Goal: Find specific page/section: Find specific page/section

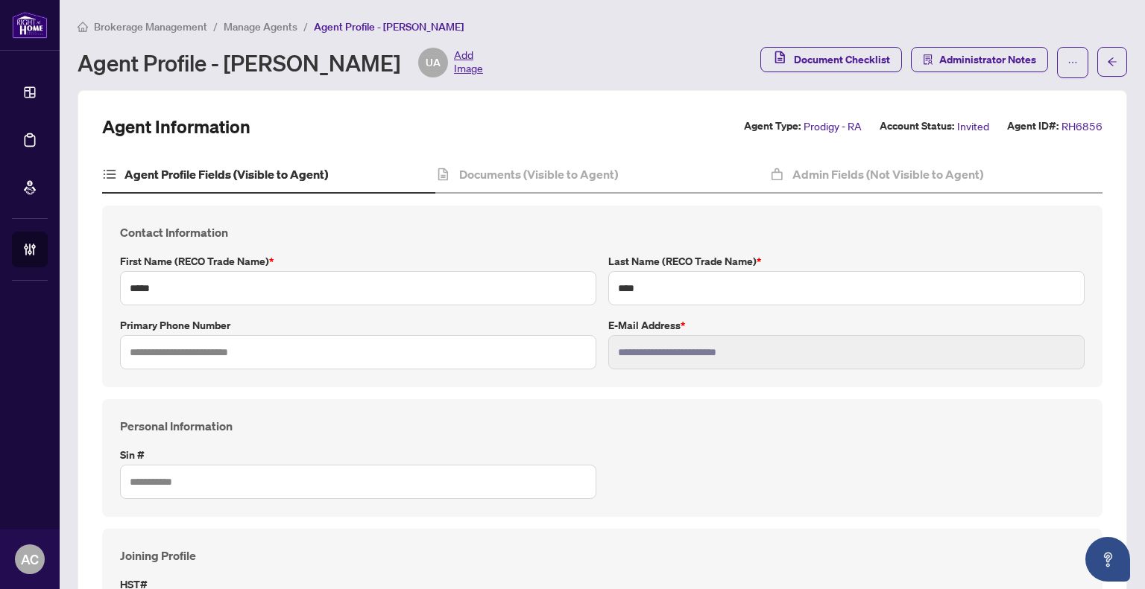
click at [244, 28] on span "Manage Agents" at bounding box center [261, 26] width 74 height 13
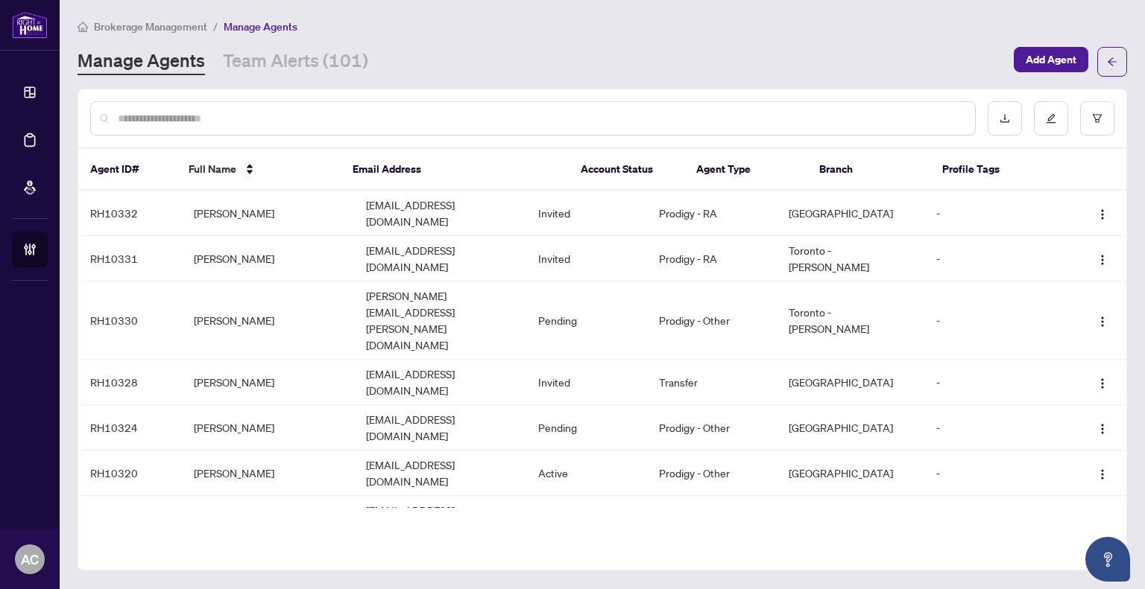
click at [224, 118] on input "text" at bounding box center [540, 118] width 845 height 16
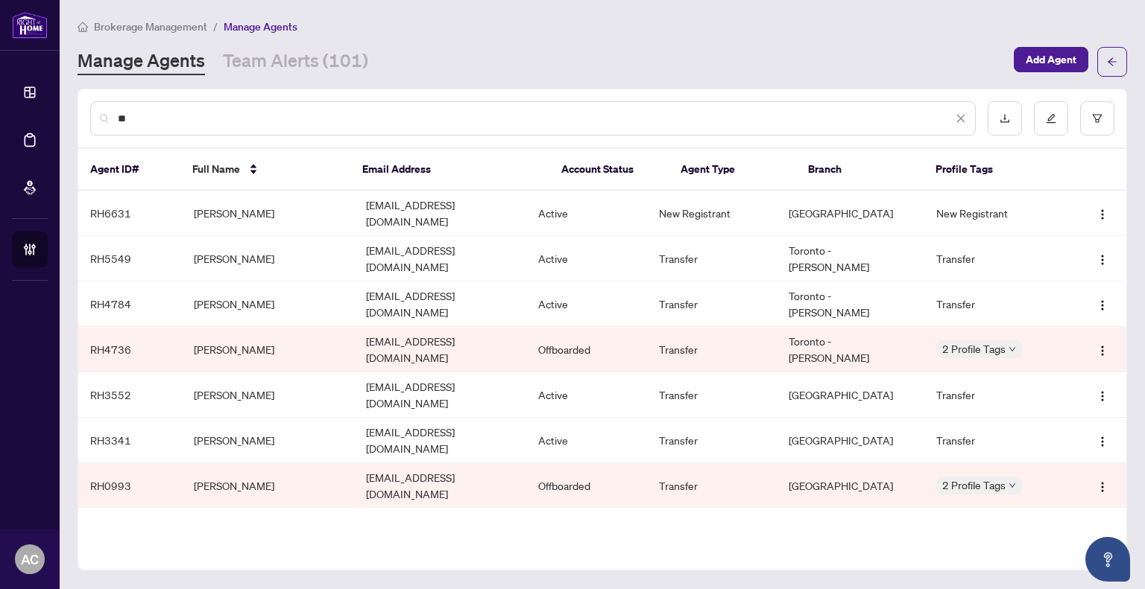
type input "*"
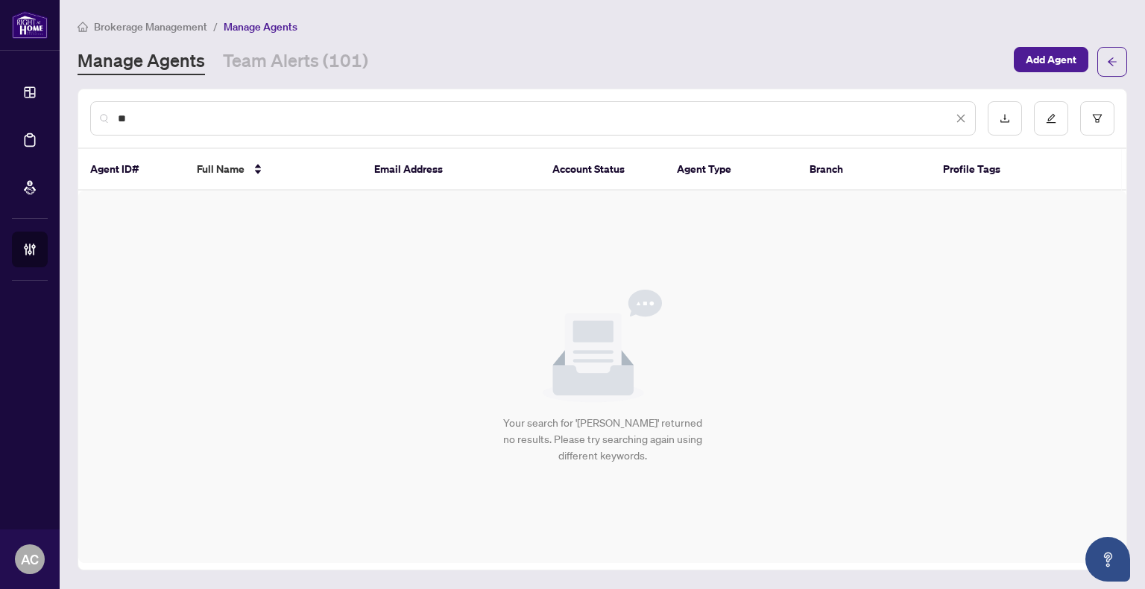
type input "*"
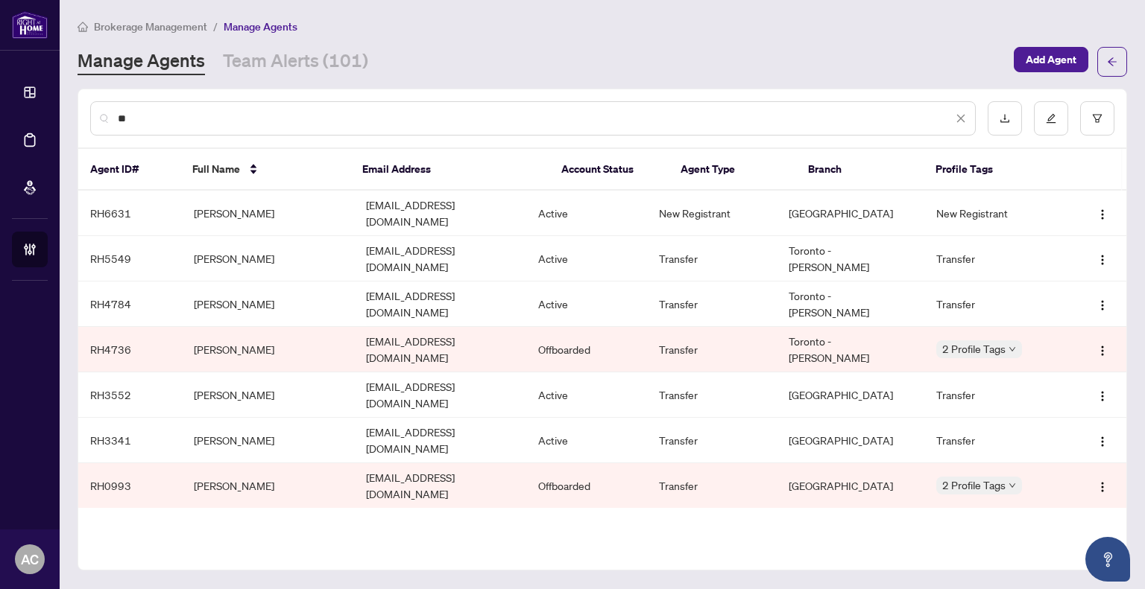
type input "*"
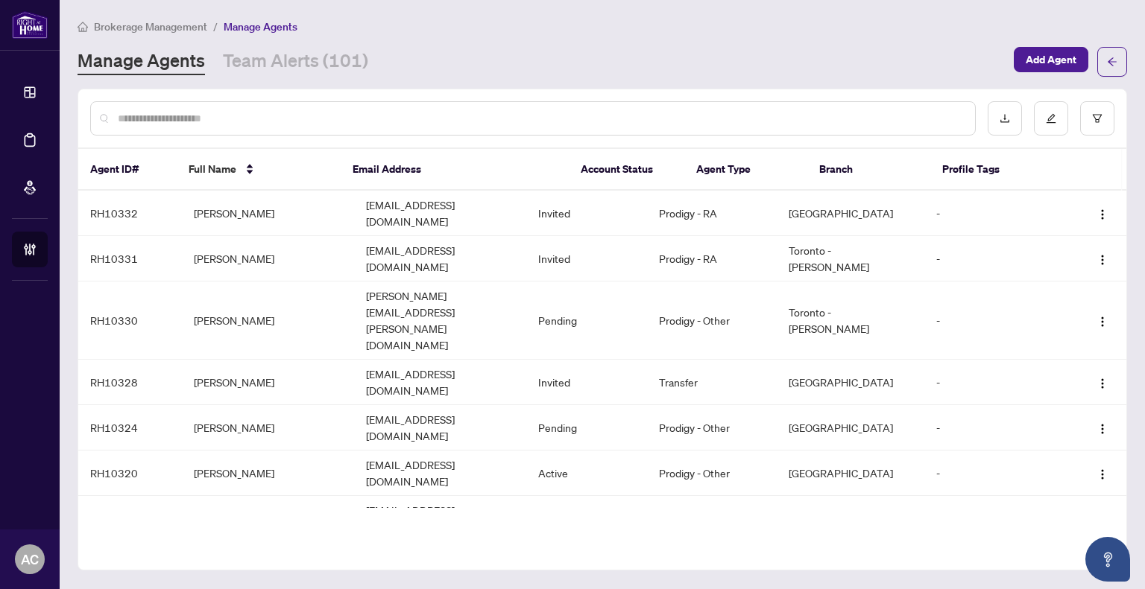
click at [154, 25] on span "Brokerage Management" at bounding box center [150, 26] width 113 height 13
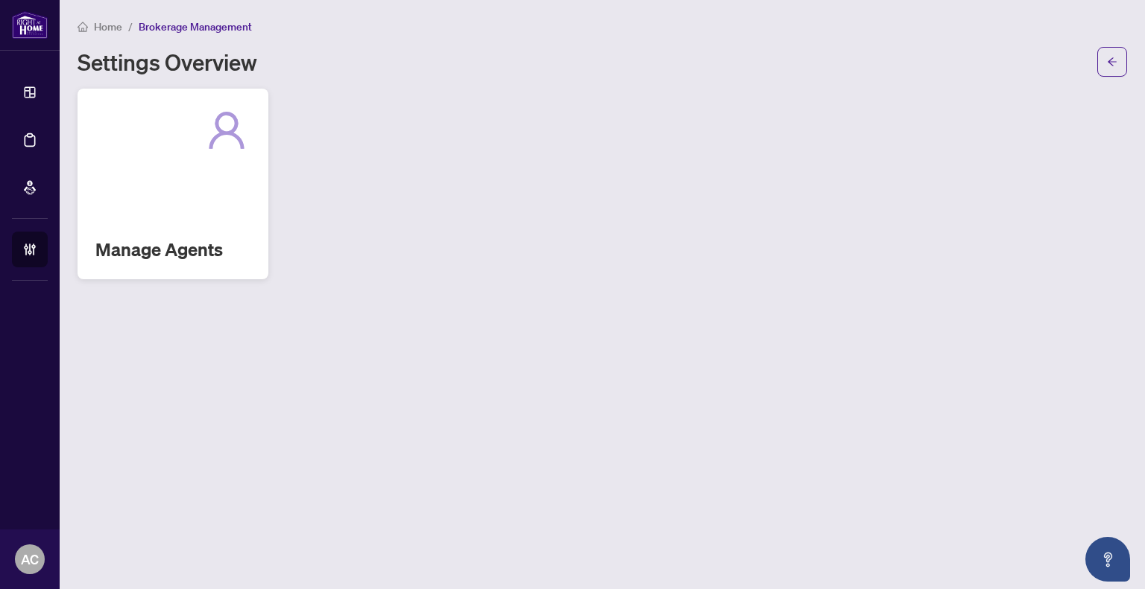
click at [152, 157] on div "Manage Agents" at bounding box center [172, 184] width 191 height 191
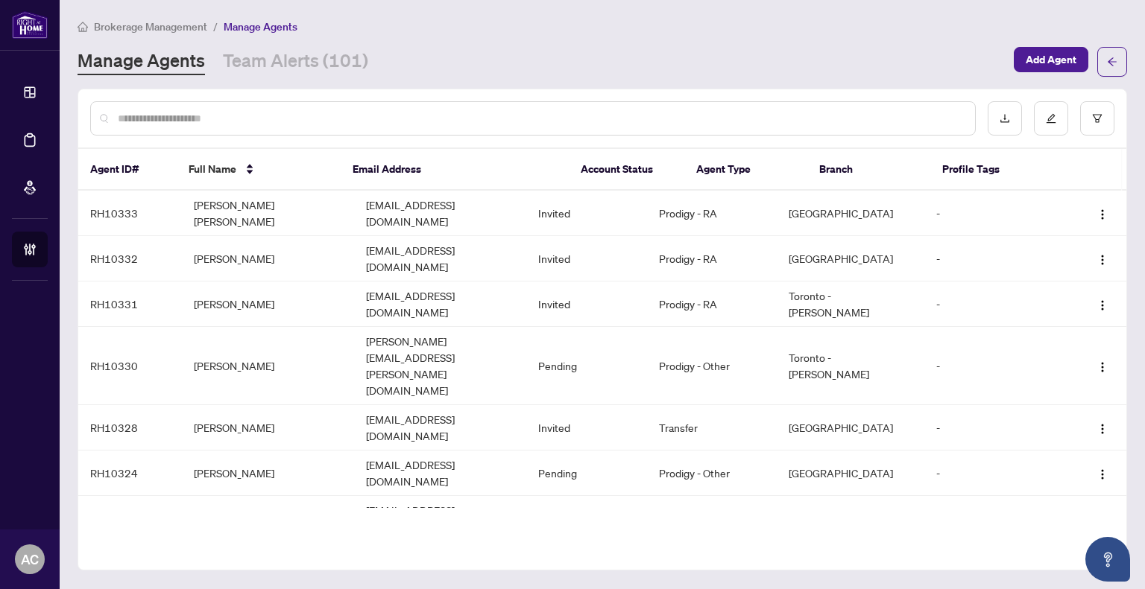
click at [239, 102] on div at bounding box center [532, 118] width 885 height 34
click at [215, 116] on input "text" at bounding box center [540, 118] width 845 height 16
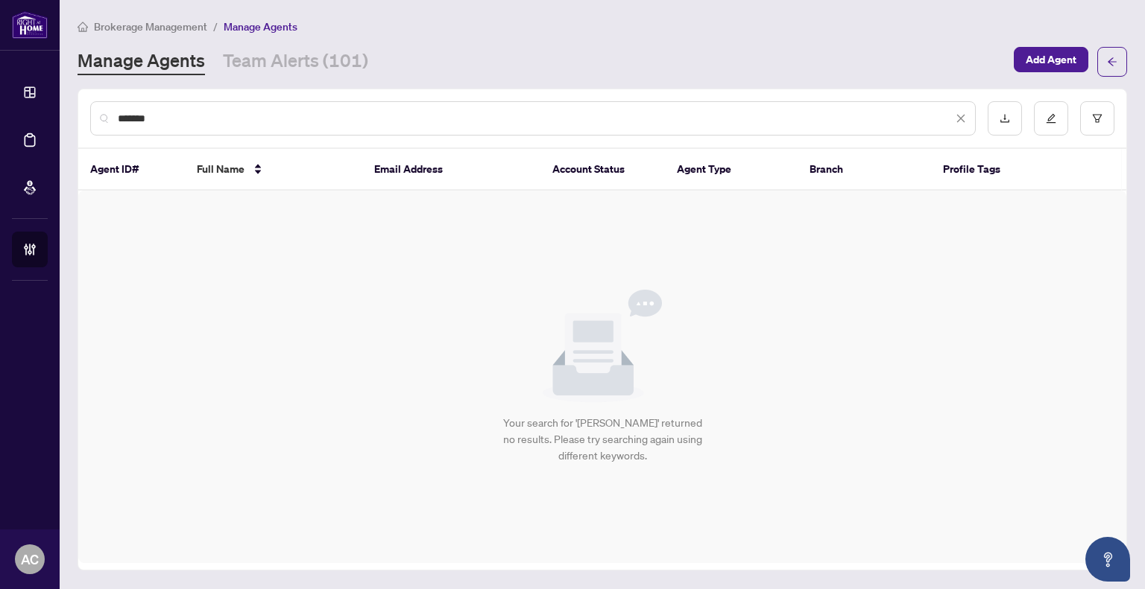
drag, startPoint x: 167, startPoint y: 116, endPoint x: 102, endPoint y: 114, distance: 64.9
click at [102, 114] on div "*******" at bounding box center [532, 118] width 885 height 34
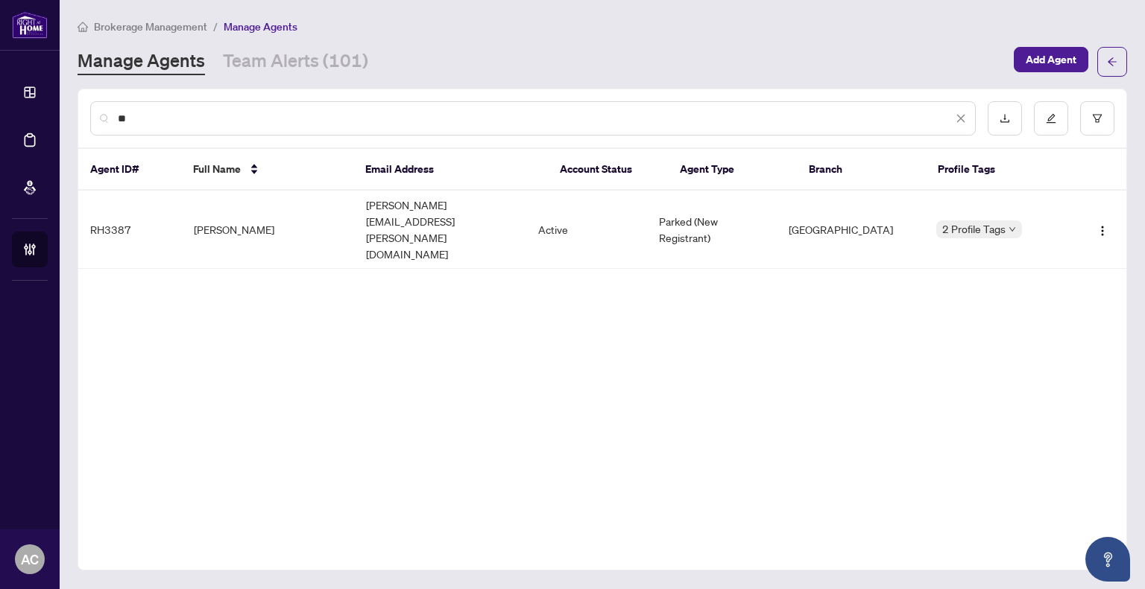
type input "*"
